Goal: Navigation & Orientation: Find specific page/section

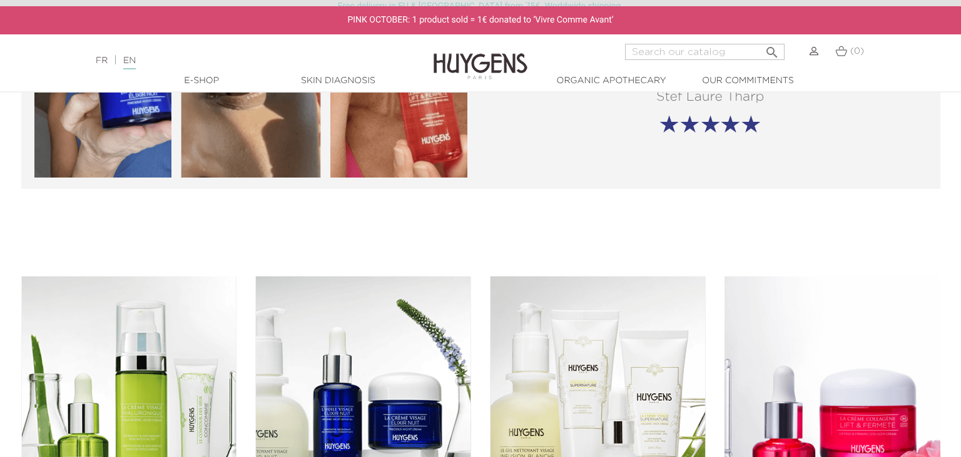
scroll to position [1915, 0]
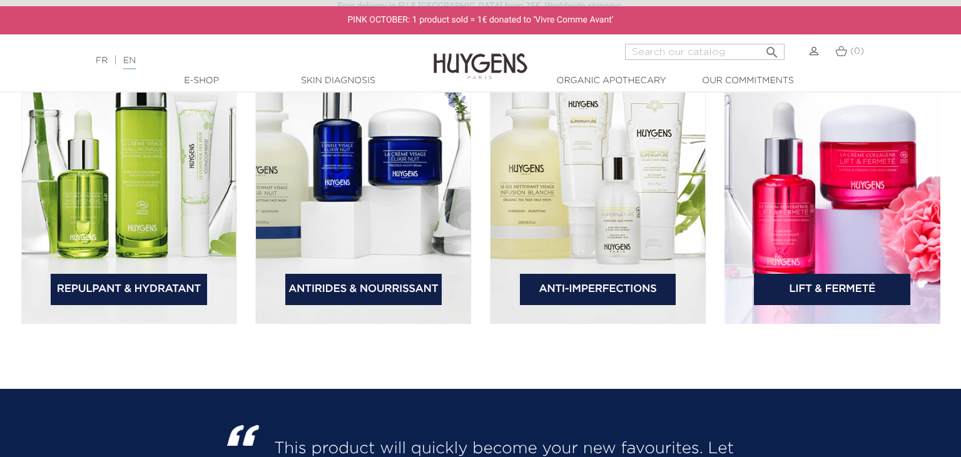
click at [394, 291] on link "Antirides & Nourrissant" at bounding box center [363, 289] width 156 height 31
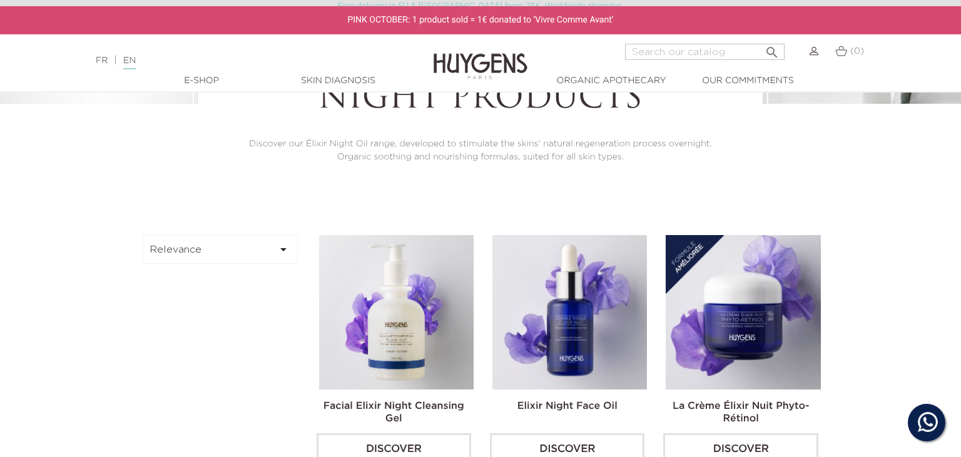
scroll to position [198, 0]
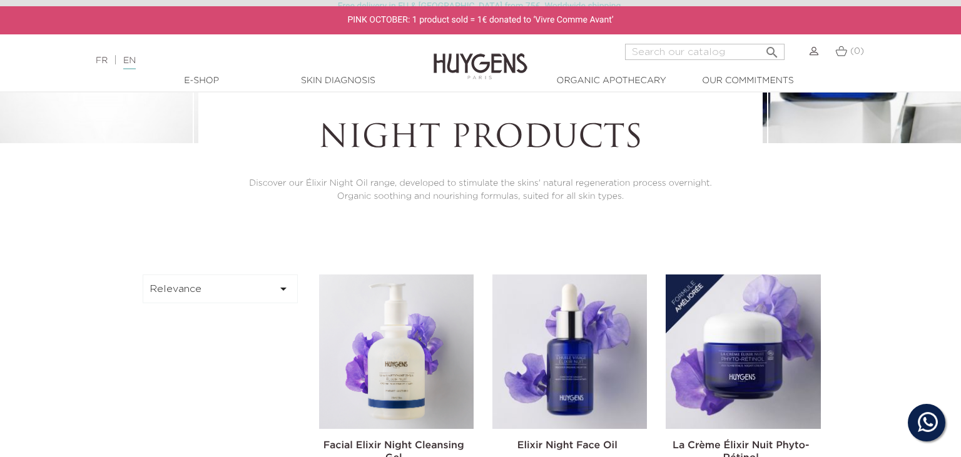
click at [350, 83] on link "Skin Diagnosis" at bounding box center [337, 80] width 125 height 13
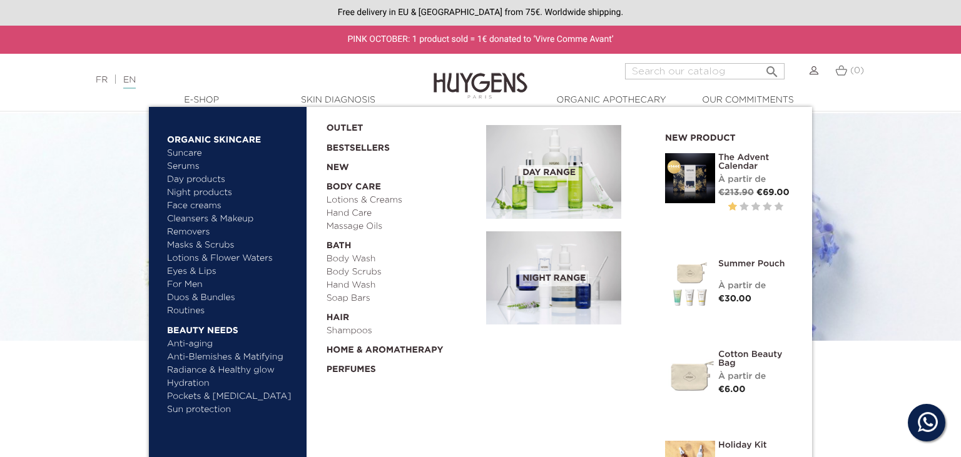
click at [214, 244] on link "Masks & Scrubs" at bounding box center [232, 245] width 131 height 13
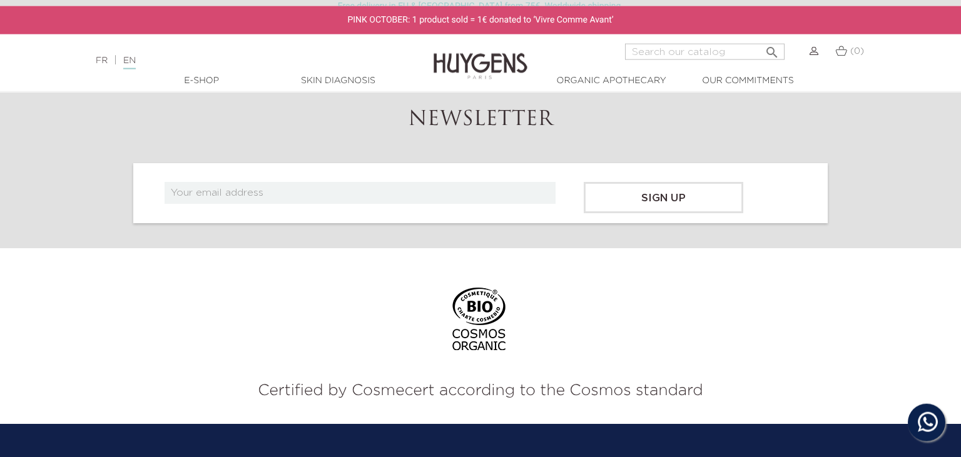
scroll to position [1321, 0]
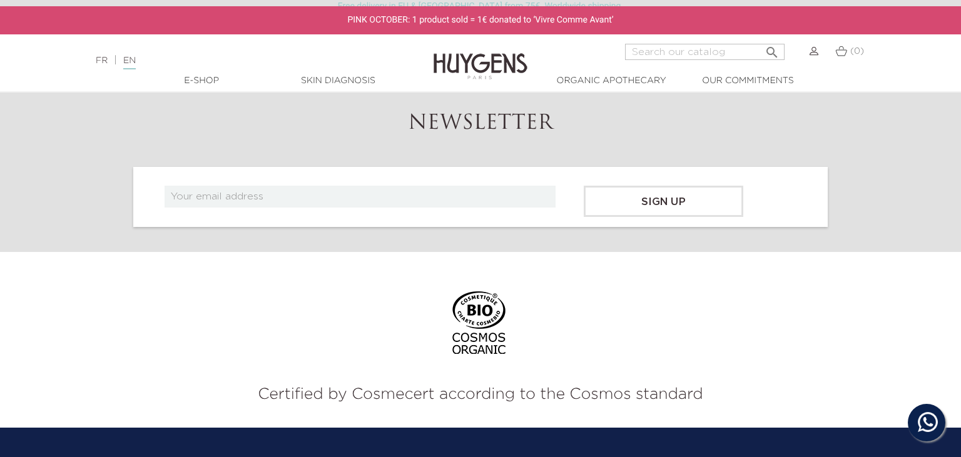
click at [306, 186] on input "text" at bounding box center [359, 197] width 391 height 22
